Goal: Information Seeking & Learning: Find specific fact

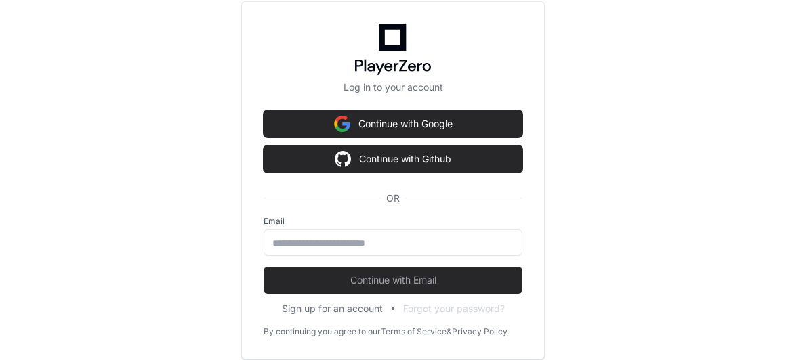
click at [144, 39] on div "Log in to your account Continue with Google Continue with Github OR Email Conti…" at bounding box center [393, 180] width 786 height 360
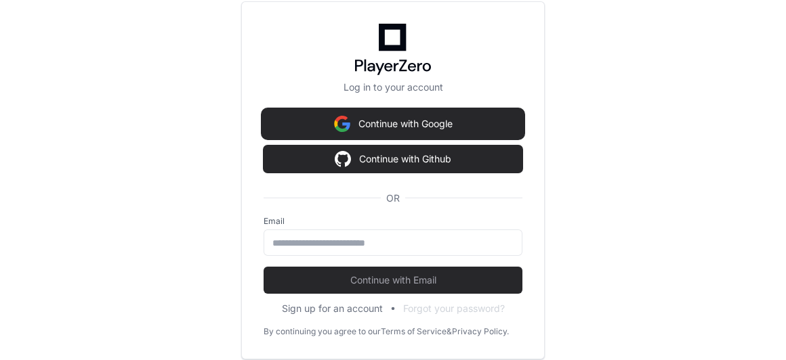
click at [413, 122] on button "Continue with Google" at bounding box center [393, 123] width 259 height 27
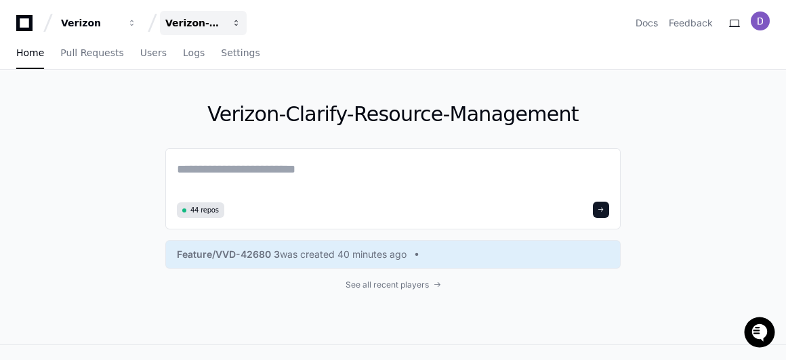
click at [137, 25] on span "button" at bounding box center [131, 22] width 9 height 9
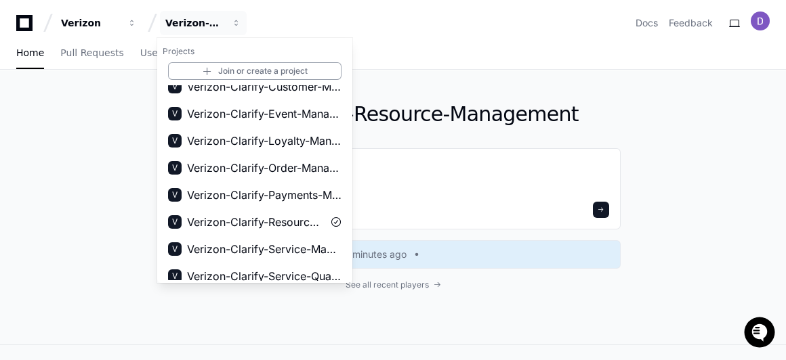
scroll to position [121, 0]
click at [271, 222] on span "Verizon-Clarify-Resource-Management" at bounding box center [254, 221] width 135 height 16
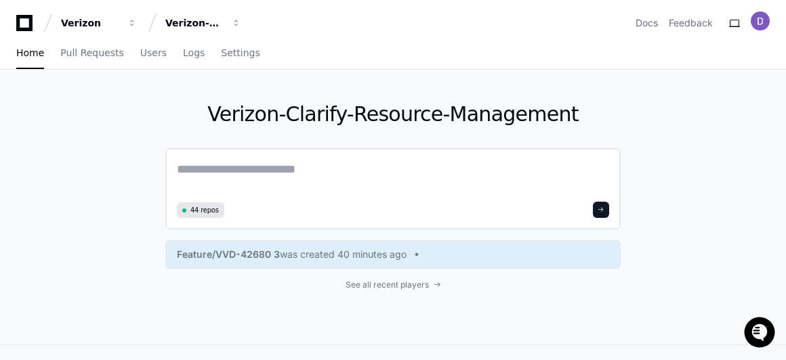
click at [192, 184] on textarea at bounding box center [393, 179] width 432 height 38
click at [192, 172] on textarea at bounding box center [393, 179] width 432 height 38
click at [270, 162] on textarea at bounding box center [393, 179] width 432 height 38
click at [207, 172] on textarea at bounding box center [393, 179] width 432 height 38
click at [213, 170] on textarea at bounding box center [393, 179] width 432 height 38
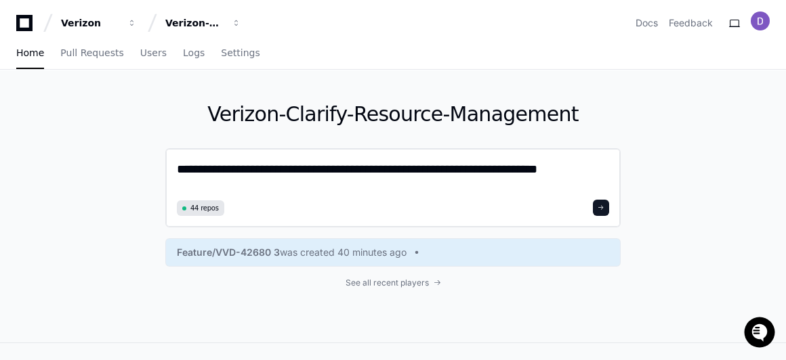
type textarea "**********"
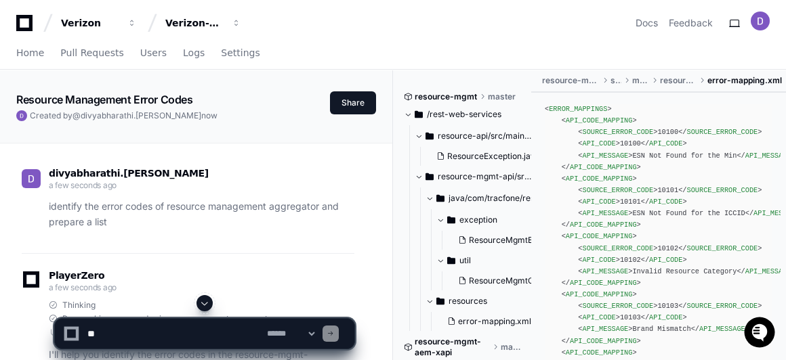
click at [205, 302] on span at bounding box center [204, 303] width 11 height 11
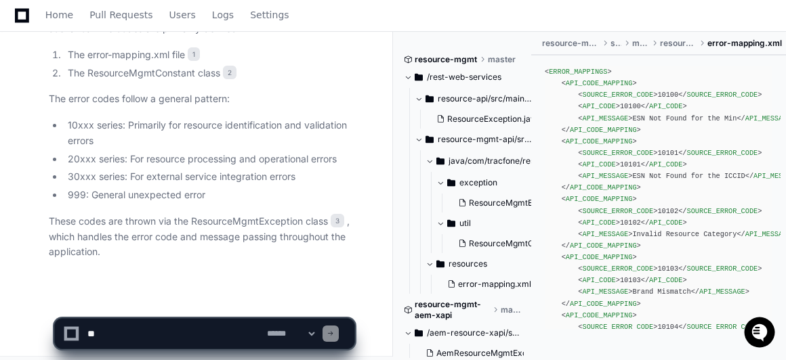
click at [228, 214] on p "These codes are thrown via the ResourceMgmtException class 3 , which handles th…" at bounding box center [202, 237] width 306 height 46
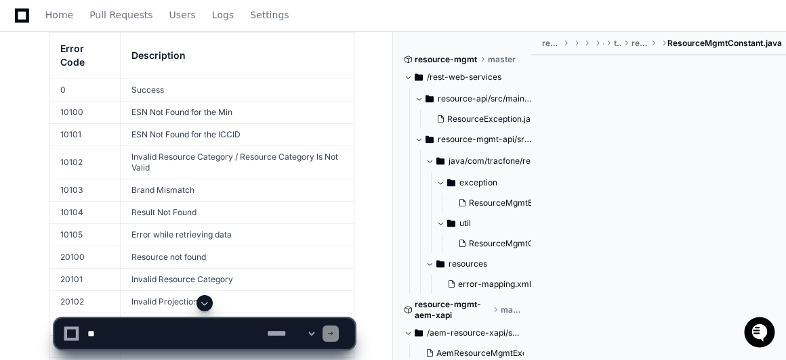
scroll to position [589, 0]
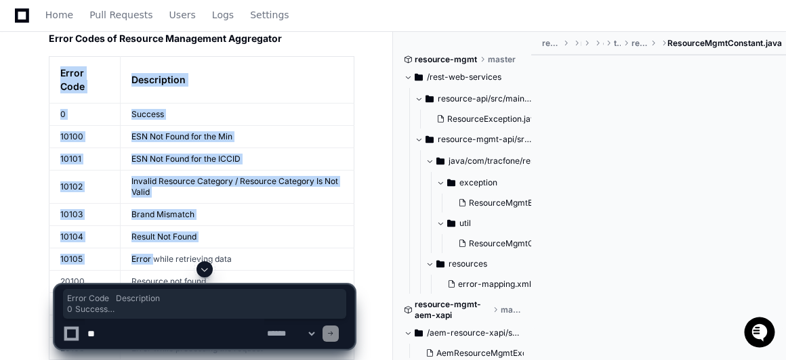
drag, startPoint x: 56, startPoint y: 71, endPoint x: 154, endPoint y: 253, distance: 206.1
click at [154, 253] on table "Error Code Description 0 Success 10100 ESN Not Found for the Min 10101 ESN Not …" at bounding box center [202, 264] width 306 height 416
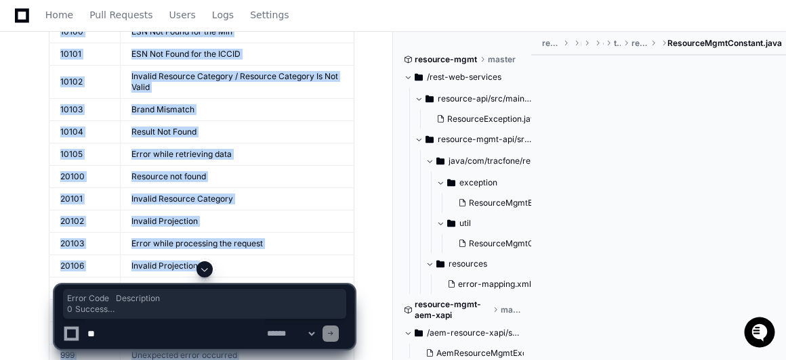
scroll to position [718, 0]
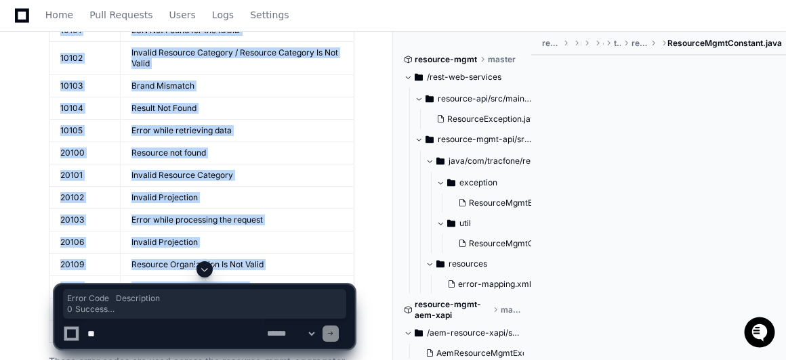
copy article "Error Code Description 0 Success 10100 ESN Not Found for the Min 10101 ESN Not …"
